Goal: Information Seeking & Learning: Learn about a topic

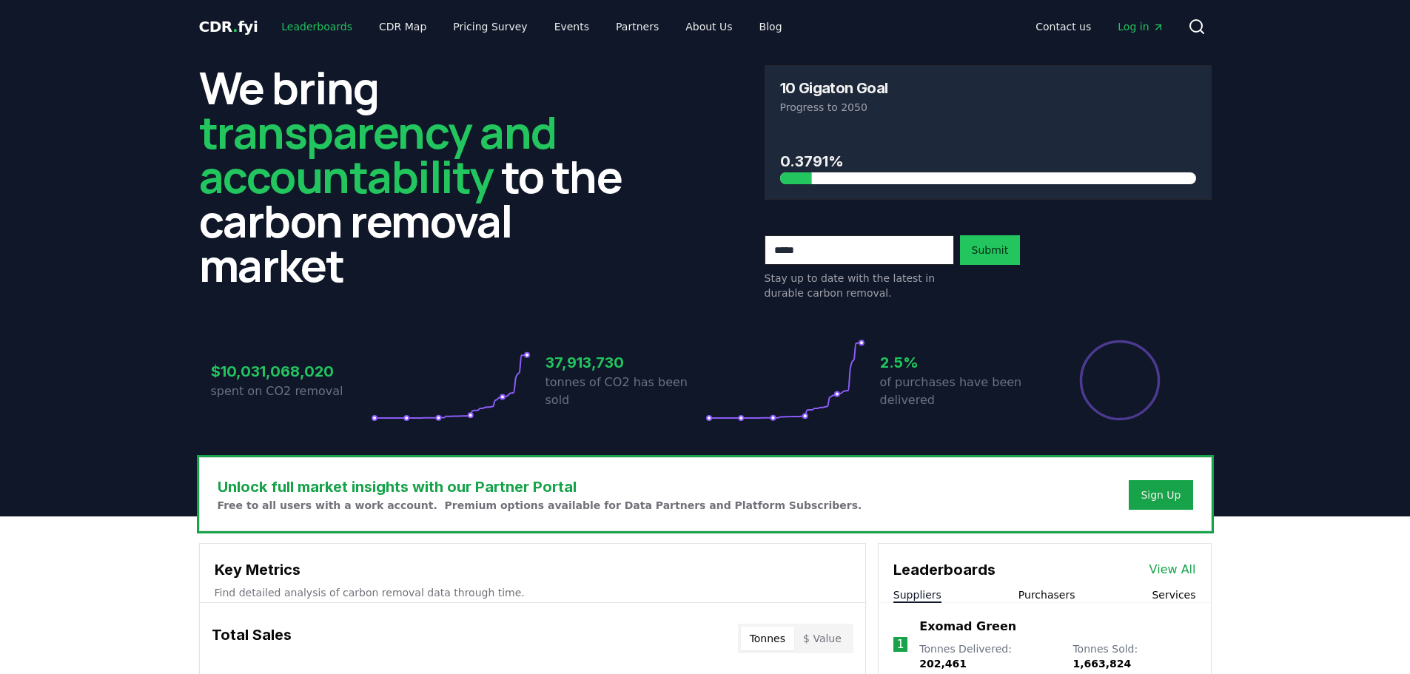
click at [323, 31] on link "Leaderboards" at bounding box center [316, 26] width 95 height 27
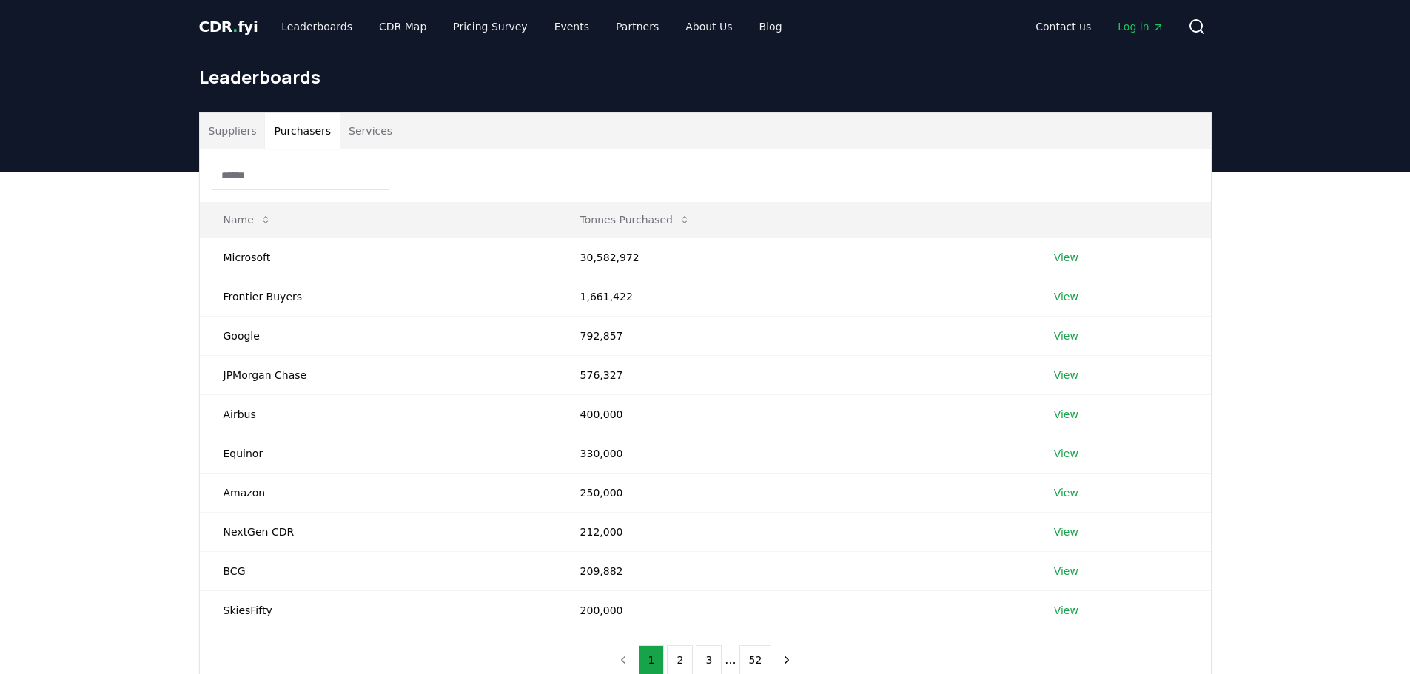
click at [291, 125] on button "Purchasers" at bounding box center [302, 131] width 75 height 36
click at [243, 131] on button "Suppliers" at bounding box center [233, 131] width 66 height 36
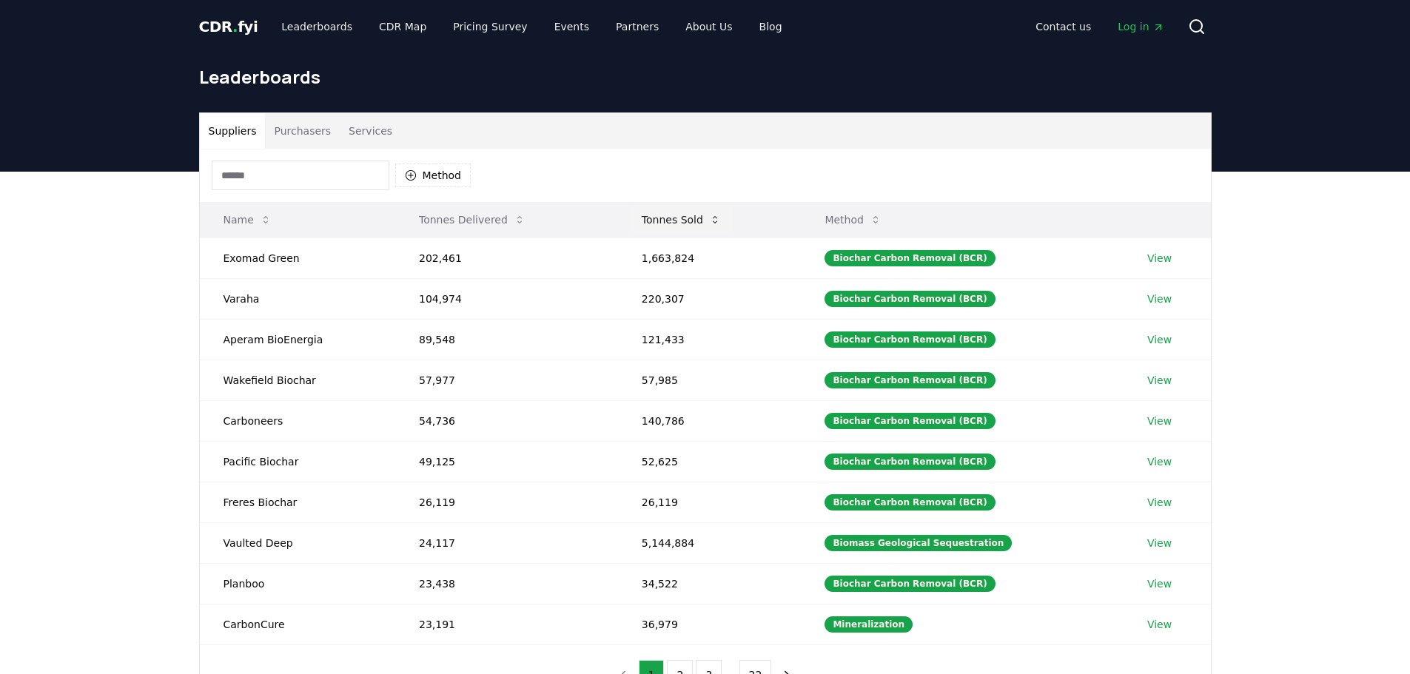
click at [714, 218] on icon at bounding box center [715, 220] width 12 height 12
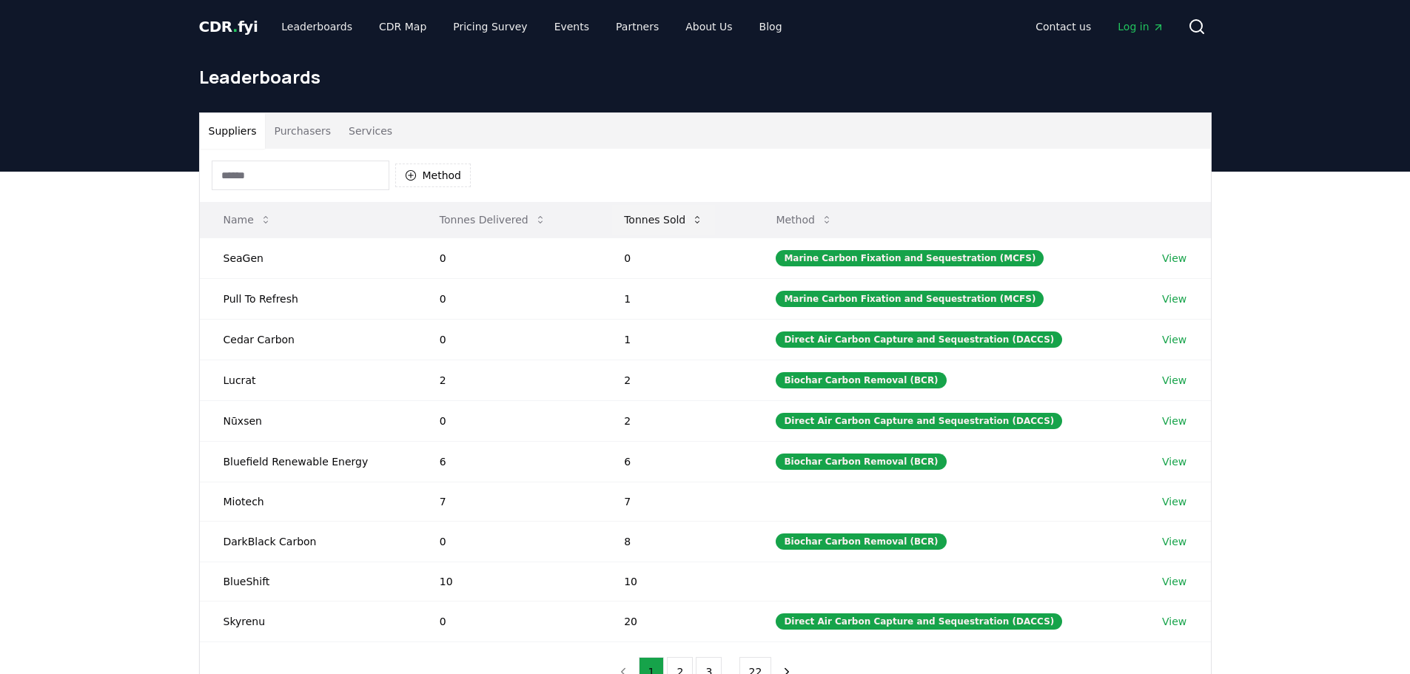
click at [692, 218] on button "Tonnes Sold" at bounding box center [663, 220] width 103 height 30
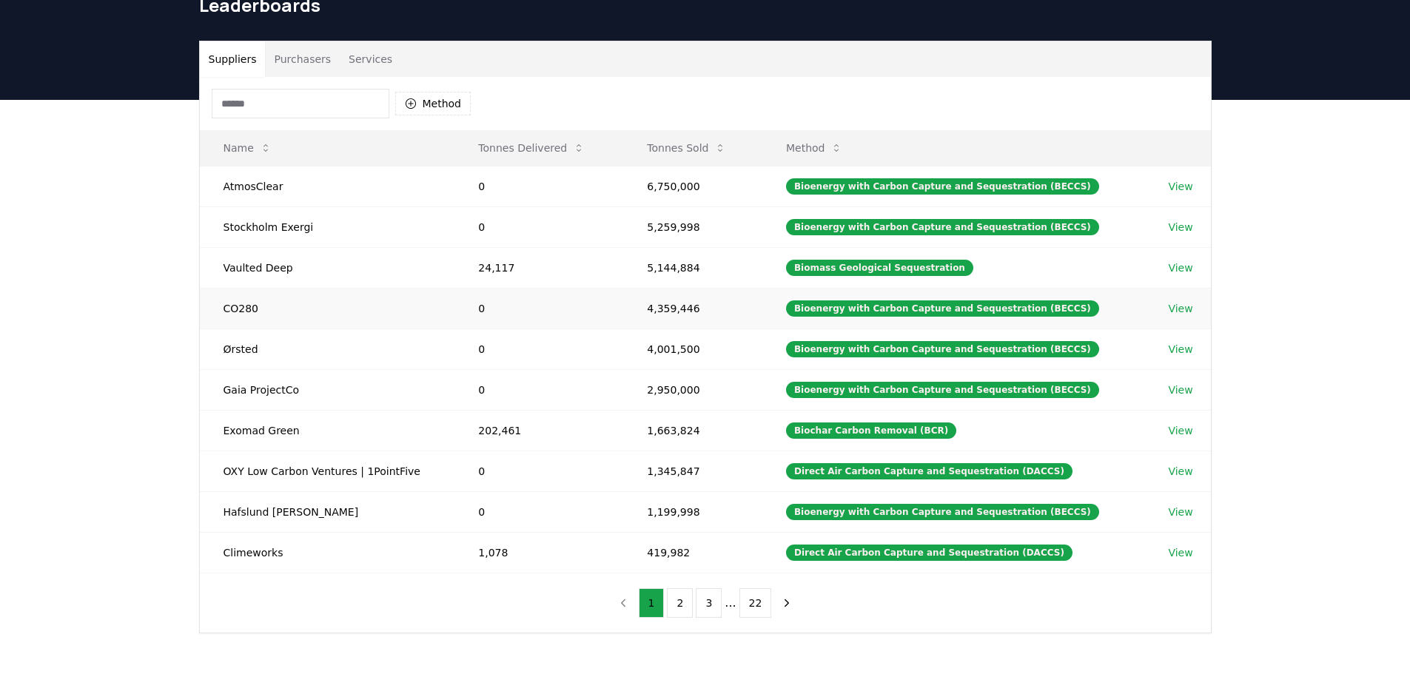
scroll to position [74, 0]
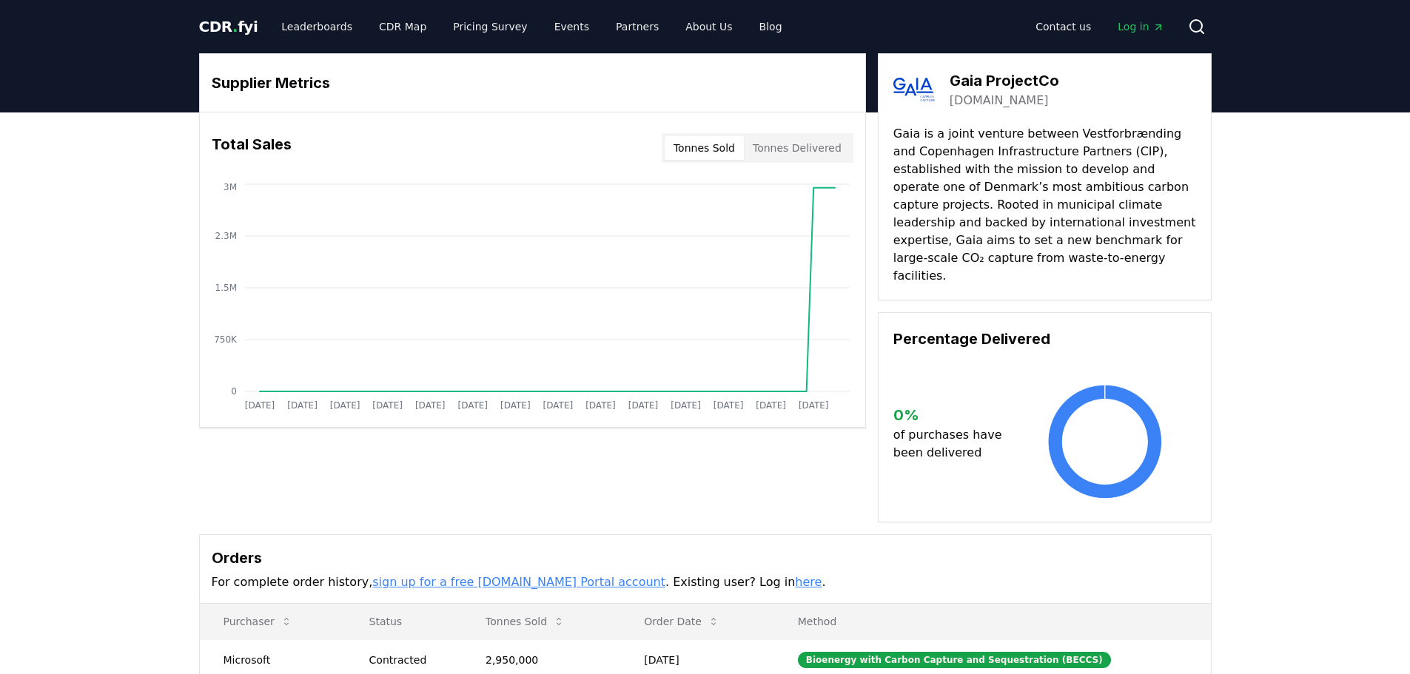
click at [988, 102] on link "[DOMAIN_NAME]" at bounding box center [999, 101] width 99 height 18
